Goal: Find specific page/section: Find specific page/section

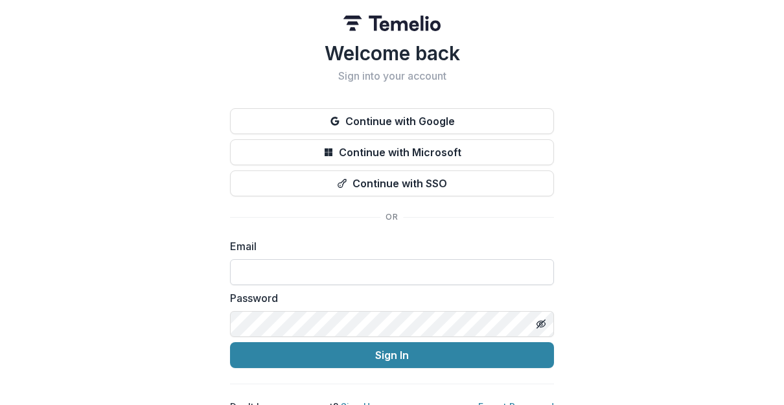
click at [394, 277] on input at bounding box center [392, 272] width 324 height 26
type input "**********"
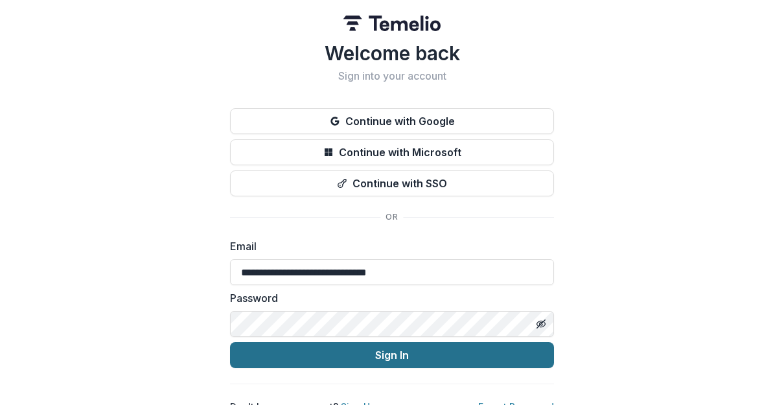
click at [383, 357] on button "Sign In" at bounding box center [392, 355] width 324 height 26
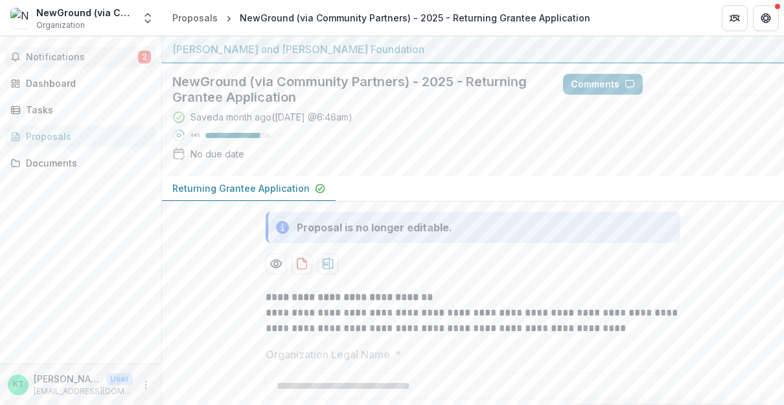
click at [55, 58] on span "Notifications" at bounding box center [82, 57] width 112 height 11
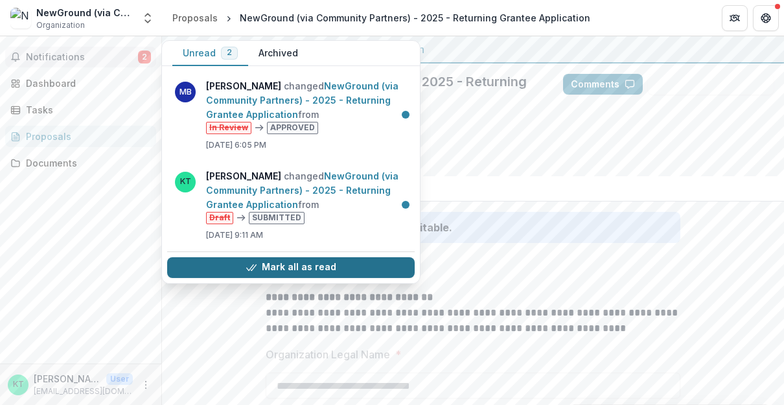
click at [329, 270] on button "Mark all as read" at bounding box center [291, 267] width 248 height 21
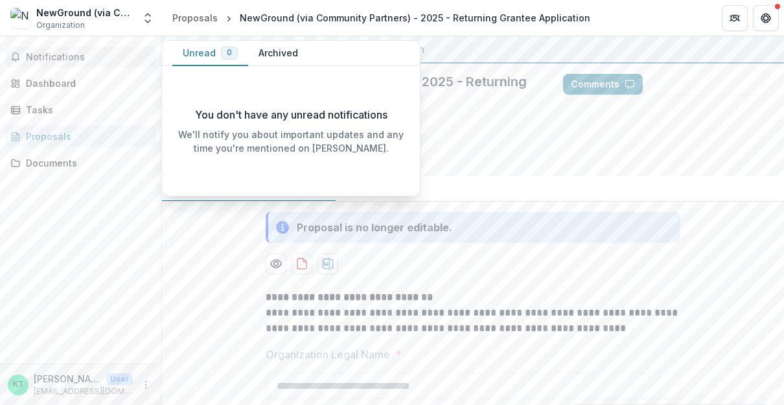
click at [69, 65] on button "Notifications" at bounding box center [80, 57] width 151 height 21
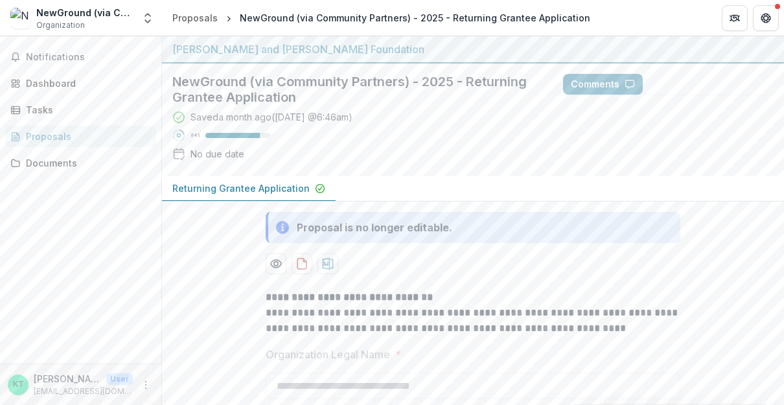
click at [90, 45] on div "Notifications Dashboard Tasks Proposals Documents" at bounding box center [80, 199] width 161 height 327
click at [69, 82] on div "Dashboard" at bounding box center [86, 83] width 120 height 14
